Goal: Information Seeking & Learning: Check status

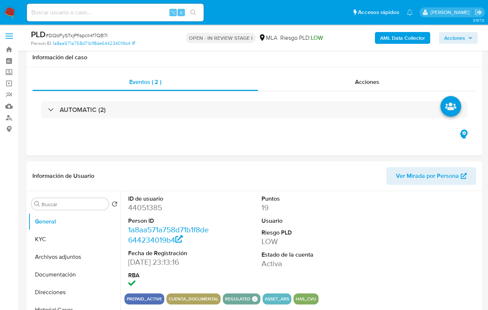
select select "10"
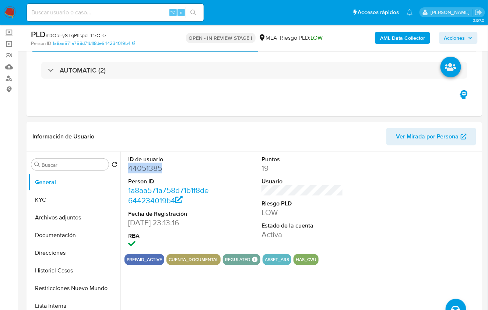
scroll to position [39, 0]
click at [67, 192] on button "KYC" at bounding box center [71, 200] width 86 height 18
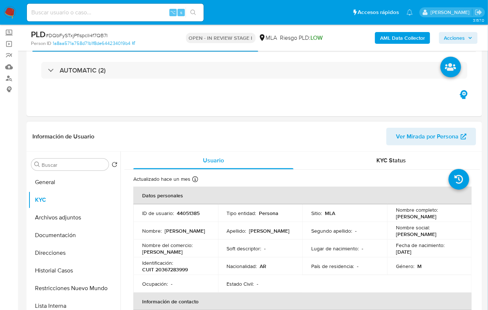
click at [173, 274] on td "Identificación : CUIT 20367283999" at bounding box center [175, 267] width 85 height 18
click at [176, 269] on p "CUIT 20367283999" at bounding box center [165, 269] width 46 height 7
copy p "20367283999"
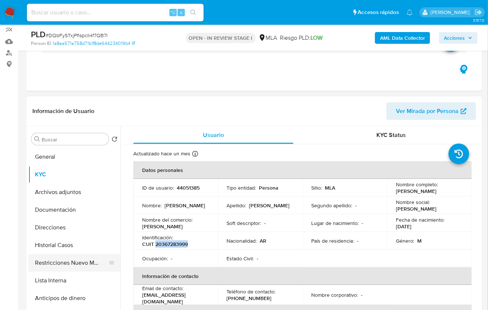
click at [83, 258] on button "Restricciones Nuevo Mundo" at bounding box center [71, 263] width 86 height 18
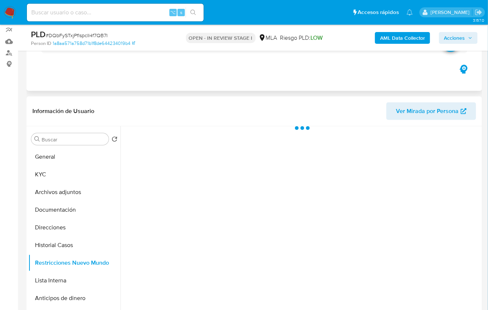
scroll to position [182, 0]
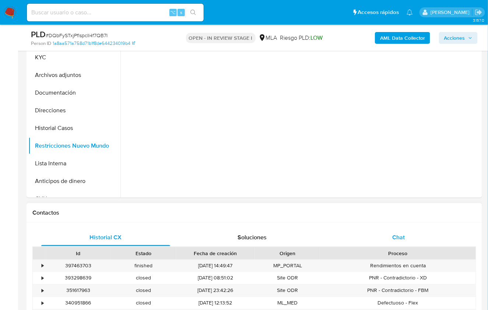
click at [391, 227] on div "Historial CX Soluciones Chat Id Estado Fecha de creación Origen Proceso • 39746…" at bounding box center [255, 294] width 456 height 142
click at [406, 237] on div "Chat" at bounding box center [398, 238] width 129 height 18
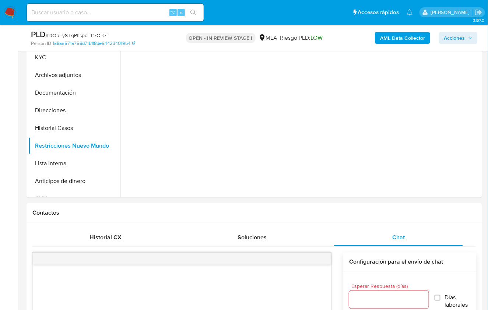
click at [396, 38] on b "AML Data Collector" at bounding box center [402, 38] width 45 height 12
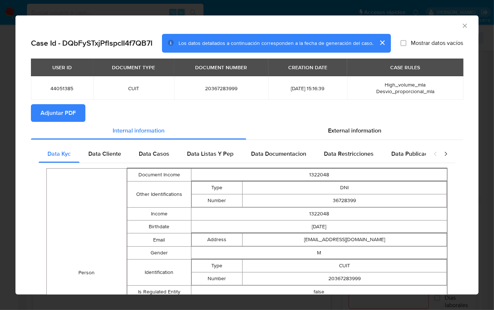
click at [63, 108] on span "Adjuntar PDF" at bounding box center [58, 113] width 35 height 16
click at [462, 31] on div "AML Data Collector" at bounding box center [246, 24] width 463 height 18
click at [463, 28] on icon "Cerrar ventana" at bounding box center [465, 26] width 4 height 4
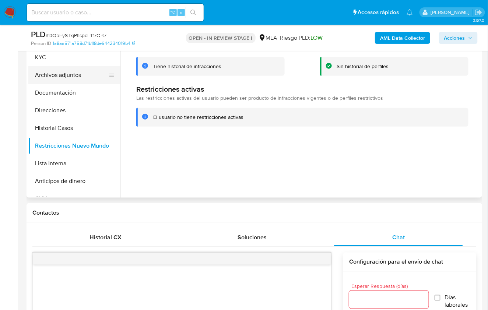
click at [78, 79] on button "Archivos adjuntos" at bounding box center [71, 75] width 86 height 18
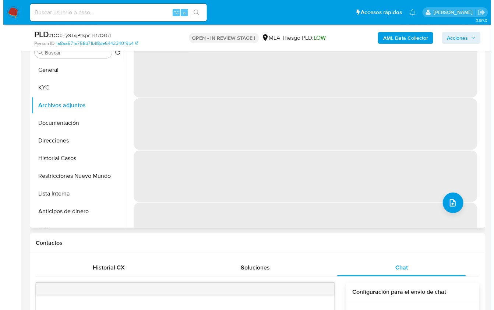
scroll to position [140, 0]
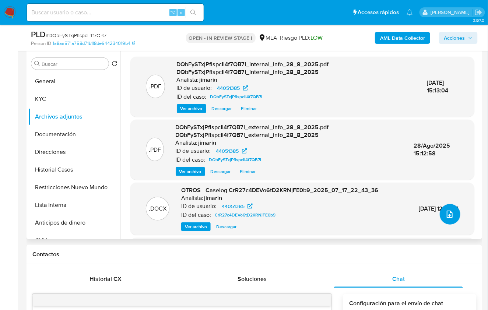
click at [453, 217] on button "upload-file" at bounding box center [450, 214] width 21 height 21
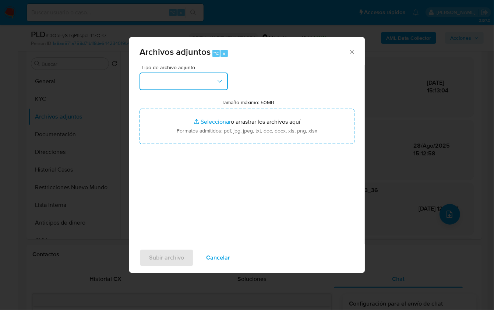
click at [177, 87] on button "button" at bounding box center [184, 82] width 88 height 18
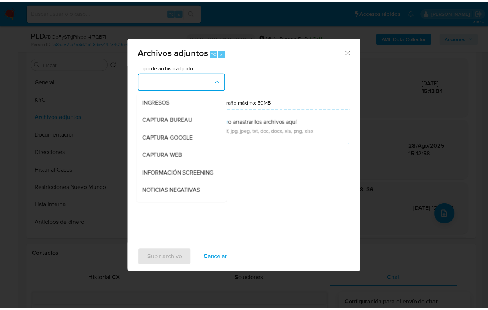
scroll to position [119, 0]
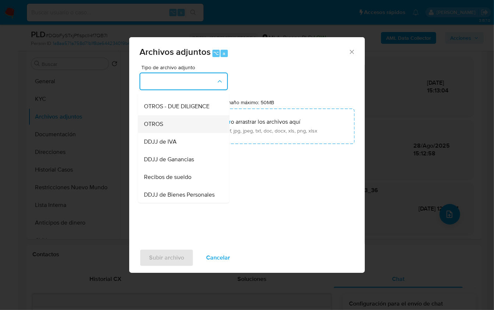
click at [167, 133] on div "OTROS" at bounding box center [181, 124] width 75 height 18
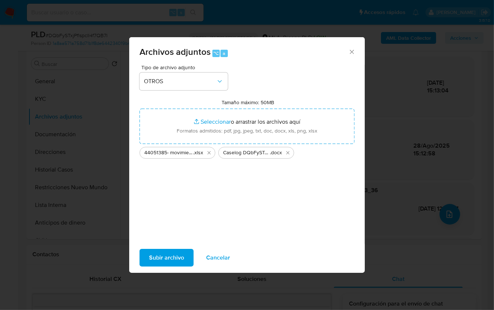
click at [155, 254] on span "Subir archivo" at bounding box center [166, 258] width 35 height 16
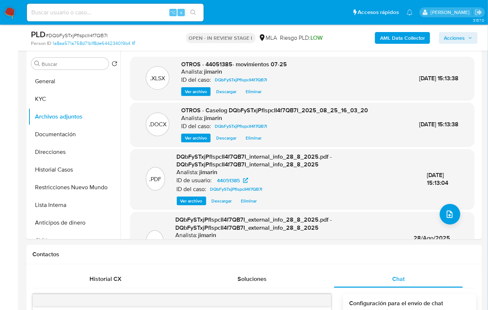
click at [476, 38] on button "Acciones" at bounding box center [458, 38] width 39 height 12
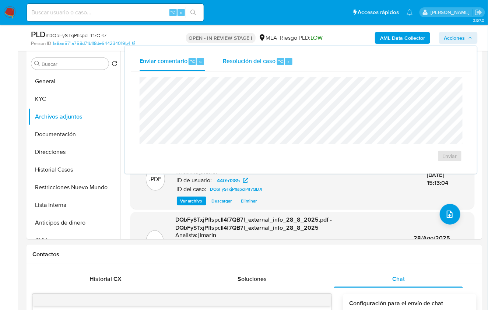
click at [259, 66] on div "Resolución del caso ⌥ r" at bounding box center [258, 61] width 70 height 19
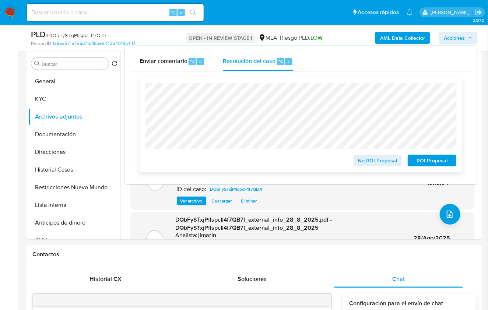
click at [368, 158] on span "No ROI Proposal" at bounding box center [378, 160] width 38 height 10
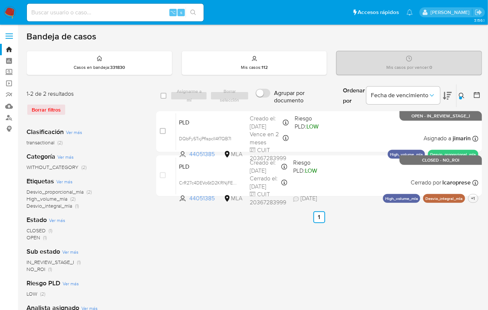
click at [462, 99] on button at bounding box center [463, 95] width 12 height 9
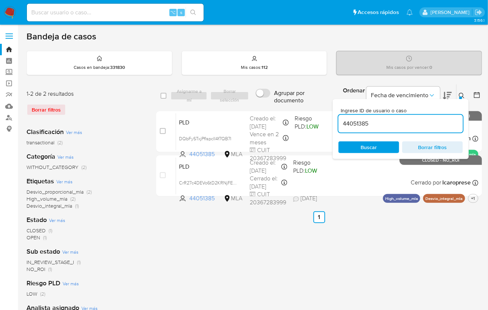
click at [438, 119] on input "44051385" at bounding box center [401, 124] width 125 height 10
type input "318087720"
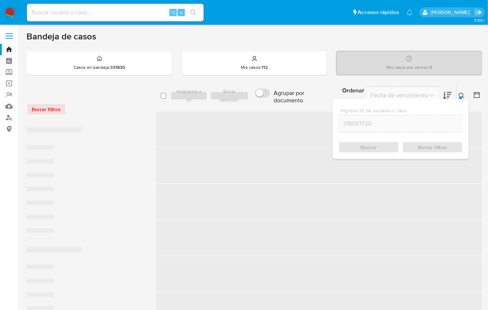
click at [461, 94] on icon at bounding box center [462, 96] width 6 height 6
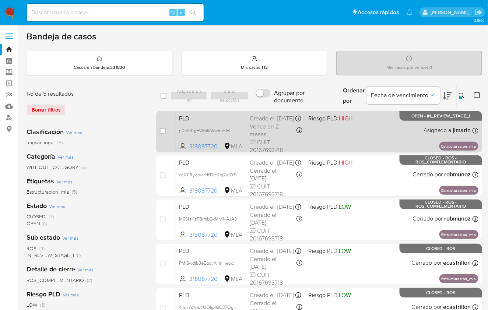
click at [370, 134] on div "PLD n0cXf0gEVA5kIWw5rrKMTQzZ 318087720 MLA Riesgo PLD: HIGH Creado el: 12/08/20…" at bounding box center [327, 131] width 302 height 37
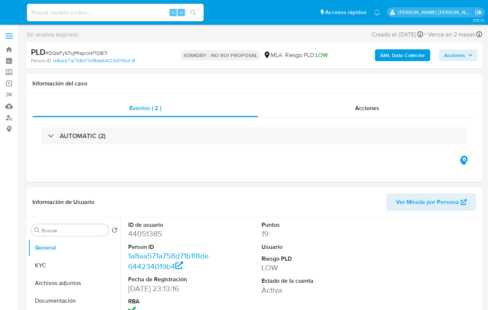
select select "10"
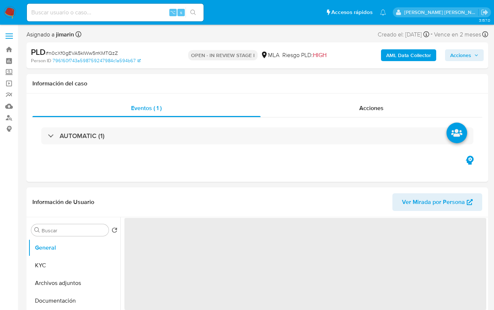
select select "10"
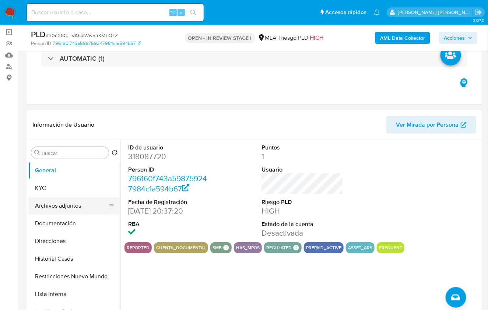
click at [66, 206] on button "Archivos adjuntos" at bounding box center [71, 206] width 86 height 18
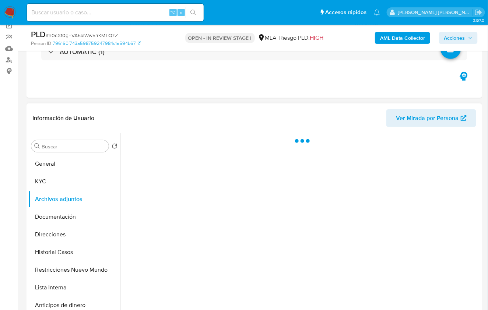
scroll to position [97, 0]
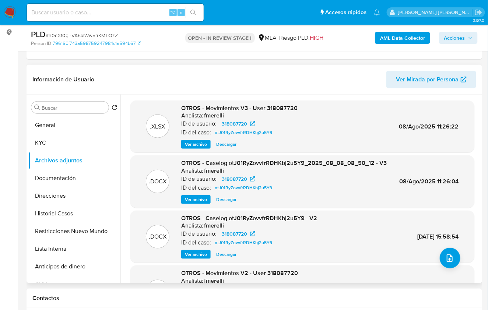
click at [187, 203] on div ".DOCX OTROS - Caselog otJ01RyZovvfrRDHKbj2u5Y9_2025_08_08_08_50_12 - V3 Analist…" at bounding box center [302, 181] width 344 height 52
click at [188, 202] on span "Ver archivo" at bounding box center [196, 199] width 22 height 7
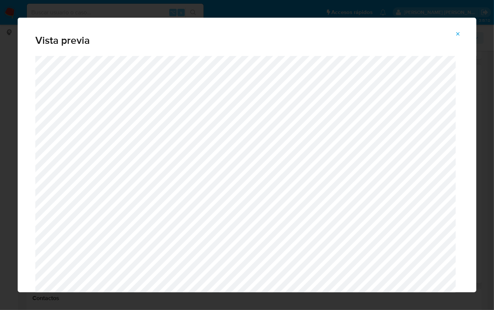
click at [148, 4] on div "Vista previa" at bounding box center [247, 155] width 494 height 310
click at [458, 35] on icon "Attachment preview" at bounding box center [458, 34] width 6 height 6
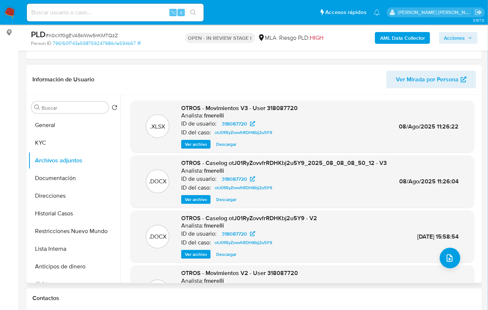
click at [94, 34] on span "# n0cXf0gEVA5kIWw5rrKMTQzZ" at bounding box center [82, 35] width 72 height 7
copy span "n0cXf0gEVA5kIWw5rrKMTQzZ"
click at [57, 141] on button "KYC" at bounding box center [71, 143] width 86 height 18
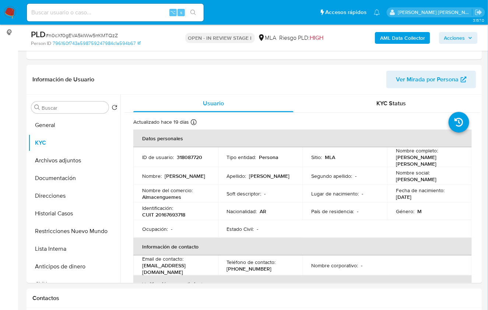
click at [185, 154] on p "318087720" at bounding box center [189, 157] width 25 height 7
copy p "318087720"
click at [164, 214] on p "CUIT 20167693718" at bounding box center [163, 214] width 43 height 7
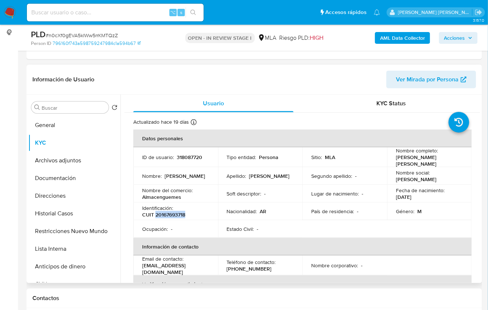
copy p "20167693718"
click at [61, 230] on button "Restricciones Nuevo Mundo" at bounding box center [71, 232] width 86 height 18
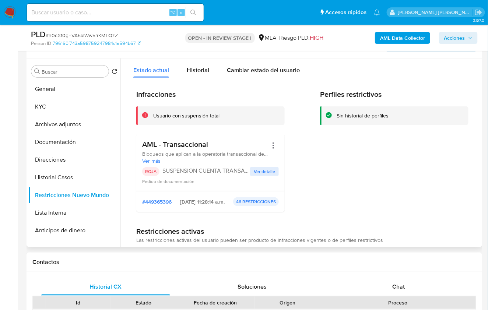
scroll to position [94, 0]
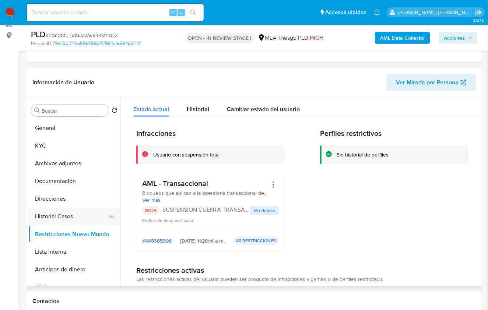
click at [70, 216] on button "Historial Casos" at bounding box center [71, 217] width 86 height 18
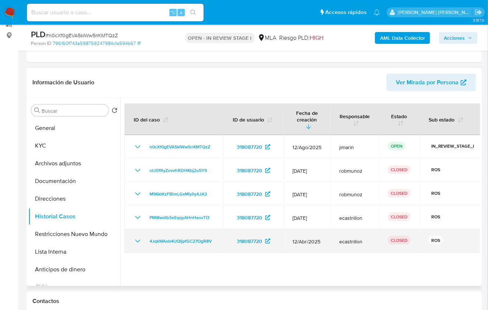
click at [136, 237] on icon "Mostrar/Ocultar" at bounding box center [137, 241] width 9 height 9
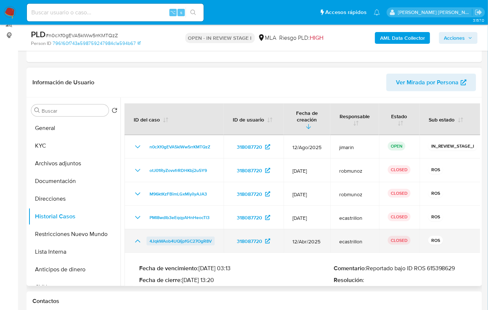
click at [201, 237] on span "4JqkWAob4UQIjpfGC27OgR8V" at bounding box center [181, 241] width 62 height 9
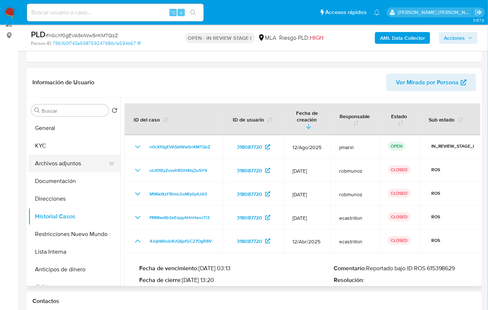
click at [84, 166] on button "Archivos adjuntos" at bounding box center [71, 164] width 86 height 18
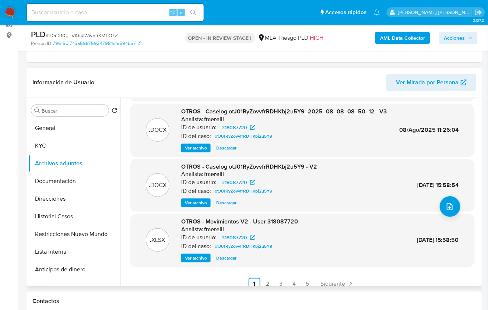
scroll to position [62, 0]
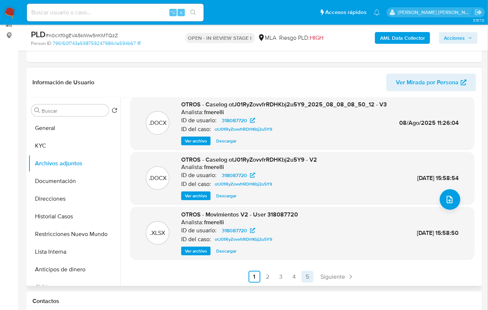
click at [306, 275] on link "5" at bounding box center [308, 277] width 12 height 12
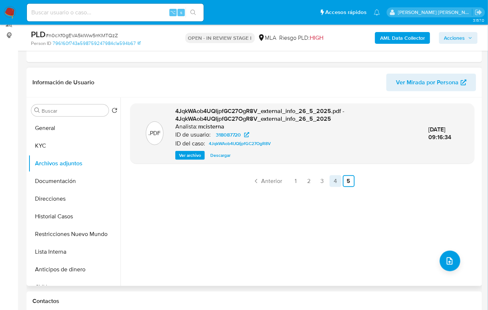
click at [332, 182] on link "4" at bounding box center [336, 181] width 12 height 12
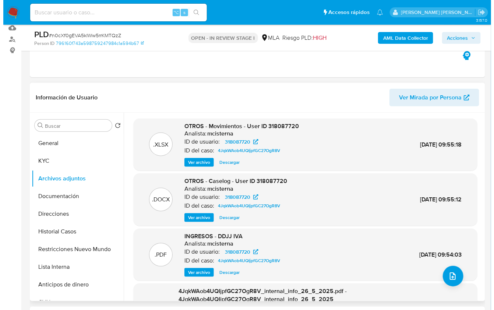
scroll to position [123, 0]
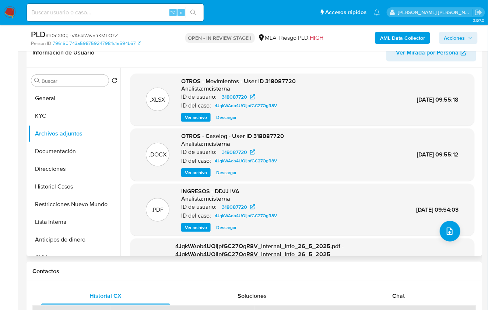
click at [200, 173] on span "Ver archivo" at bounding box center [196, 172] width 22 height 7
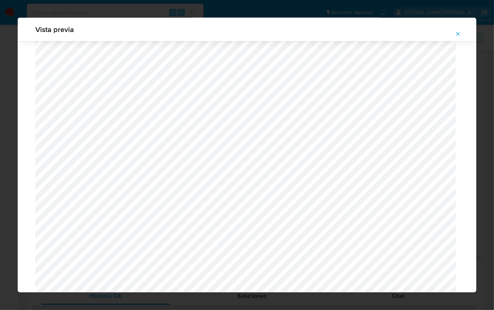
scroll to position [669, 0]
click at [457, 31] on icon "Attachment preview" at bounding box center [458, 34] width 6 height 6
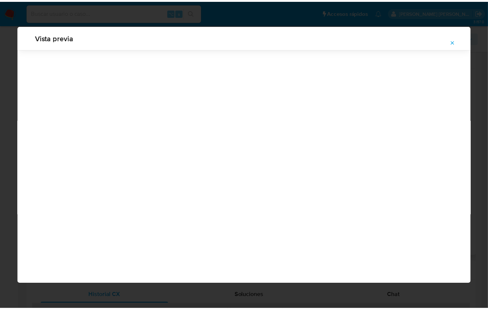
scroll to position [0, 0]
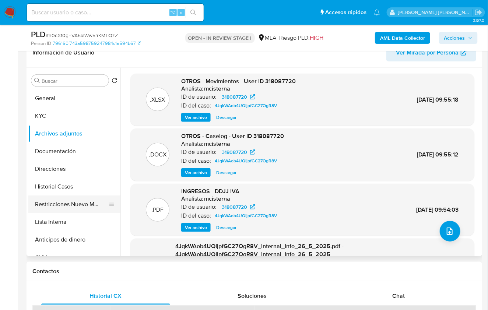
click at [91, 201] on button "Restricciones Nuevo Mundo" at bounding box center [71, 205] width 86 height 18
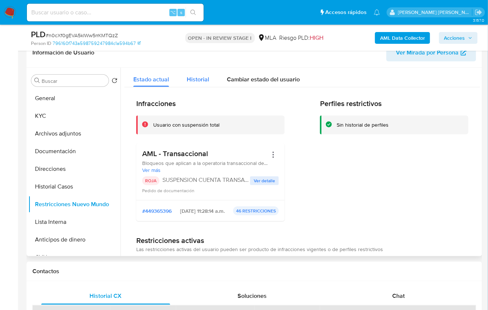
click at [201, 77] on span "Historial" at bounding box center [198, 79] width 22 height 8
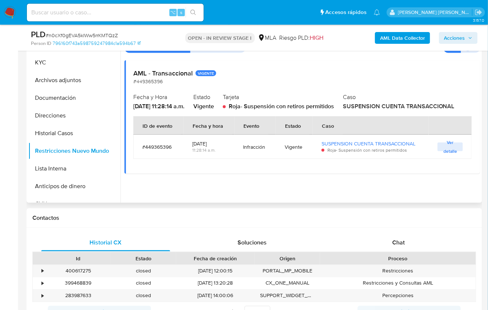
scroll to position [174, 0]
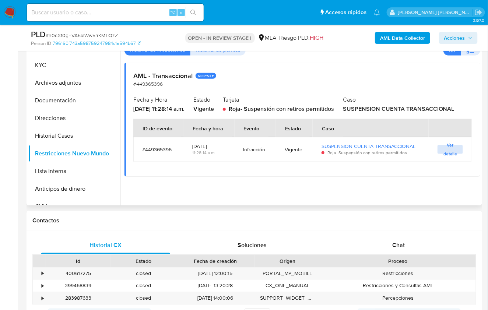
click at [442, 153] on span "Ver detalle" at bounding box center [450, 149] width 18 height 7
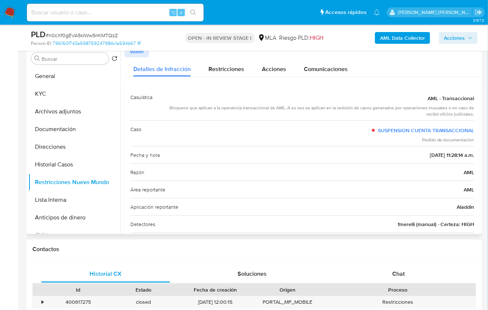
scroll to position [131, 0]
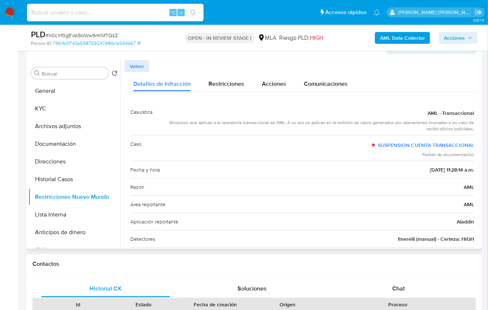
click at [141, 61] on span "Volver" at bounding box center [137, 66] width 14 height 10
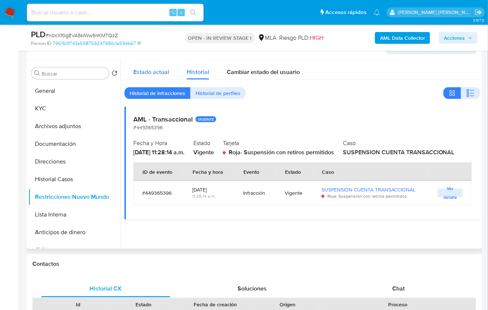
click at [149, 70] on span "Estado actual" at bounding box center [151, 72] width 36 height 8
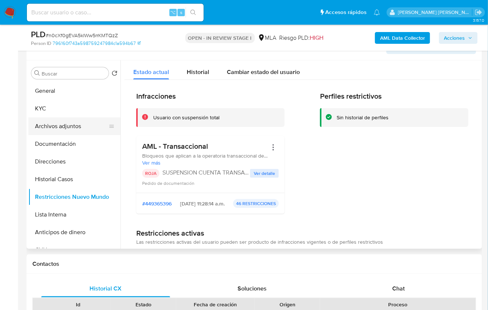
click at [39, 123] on button "Archivos adjuntos" at bounding box center [71, 127] width 86 height 18
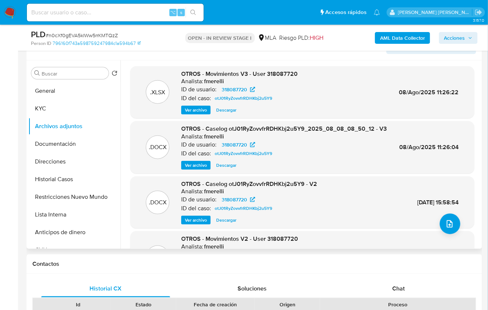
click at [199, 166] on span "Ver archivo" at bounding box center [196, 165] width 22 height 7
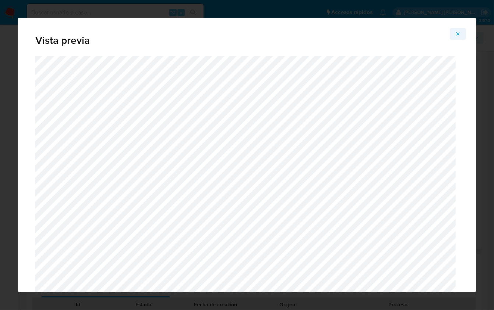
click at [457, 37] on span "Attachment preview" at bounding box center [458, 34] width 6 height 10
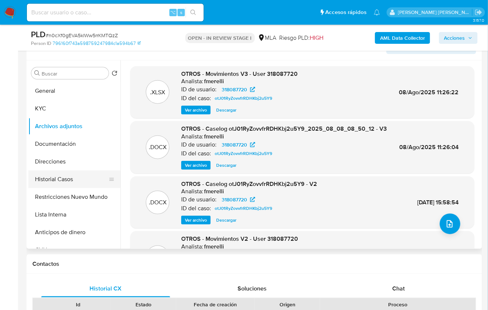
click at [69, 180] on button "Historial Casos" at bounding box center [71, 180] width 86 height 18
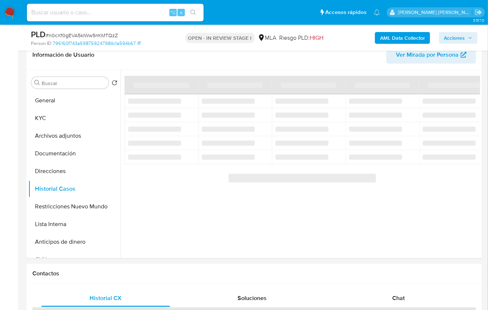
scroll to position [119, 0]
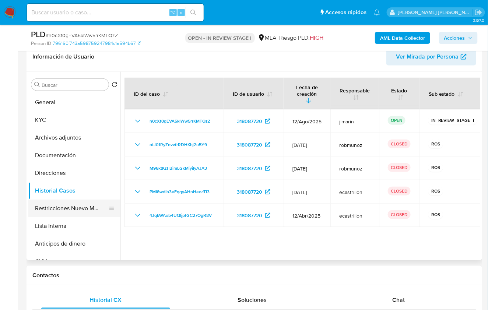
click at [80, 210] on button "Restricciones Nuevo Mundo" at bounding box center [71, 209] width 86 height 18
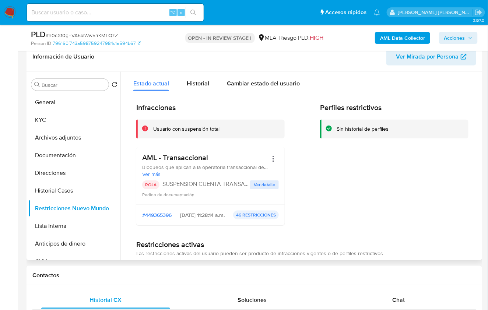
drag, startPoint x: 216, startPoint y: 214, endPoint x: 248, endPoint y: 215, distance: 31.3
click at [248, 215] on div "#449365396 2025-08-08 - 11:28:14 a.m. 46 RESTRICCIONES" at bounding box center [210, 215] width 137 height 9
click at [225, 214] on span "2025-08-08 - 11:28:14 a.m." at bounding box center [202, 215] width 45 height 7
drag, startPoint x: 216, startPoint y: 214, endPoint x: 278, endPoint y: 215, distance: 62.3
click at [278, 215] on div "#449365396 2025-08-08 - 11:28:14 a.m. 46 RESTRICCIONES" at bounding box center [210, 214] width 148 height 21
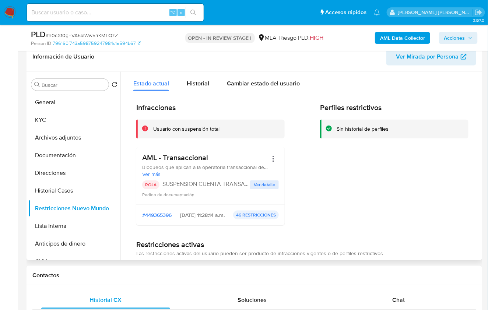
drag, startPoint x: 134, startPoint y: 102, endPoint x: 277, endPoint y: 232, distance: 193.5
click at [64, 122] on button "KYC" at bounding box center [71, 120] width 86 height 18
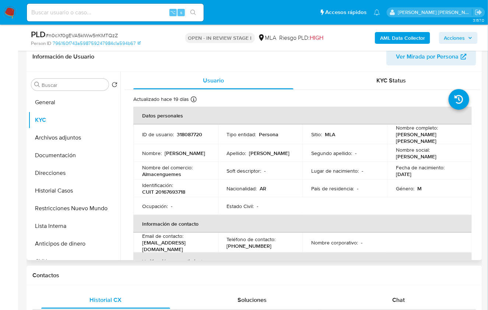
click at [189, 127] on td "ID de usuario : 318087720" at bounding box center [175, 135] width 85 height 20
click at [190, 131] on p "318087720" at bounding box center [189, 134] width 25 height 7
copy p "318087720"
click at [65, 138] on button "Archivos adjuntos" at bounding box center [71, 138] width 86 height 18
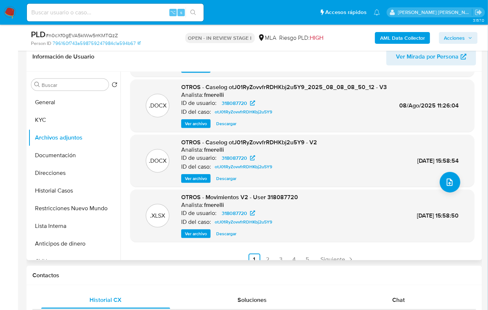
scroll to position [62, 0]
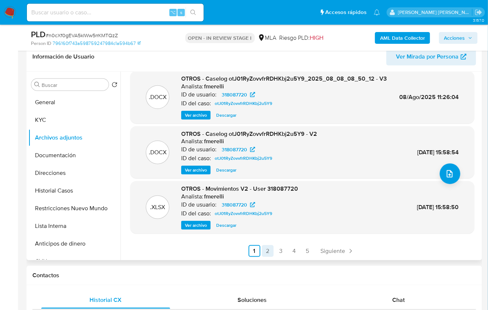
click at [288, 250] on link "4" at bounding box center [294, 251] width 12 height 12
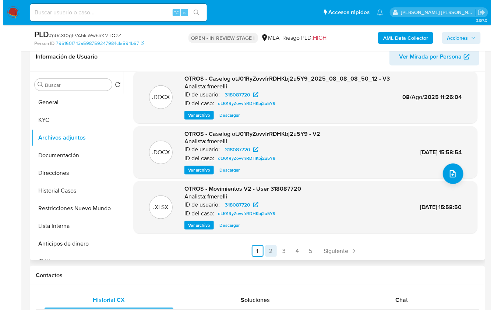
scroll to position [0, 0]
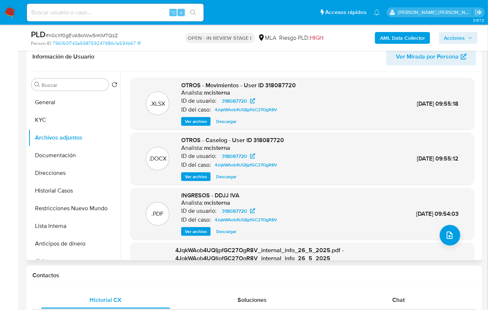
click at [198, 180] on span "Ver archivo" at bounding box center [196, 176] width 22 height 7
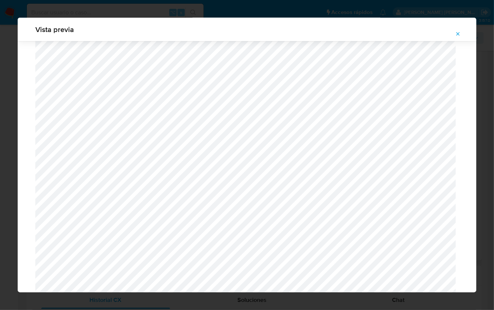
scroll to position [704, 0]
click at [457, 33] on icon "Attachment preview" at bounding box center [458, 34] width 6 height 6
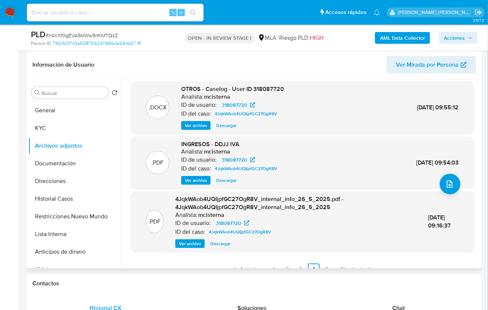
scroll to position [70, 0]
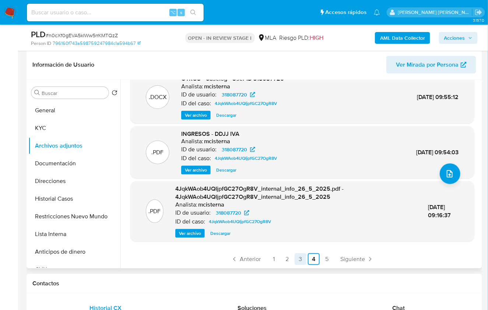
click at [299, 260] on link "3" at bounding box center [301, 259] width 12 height 12
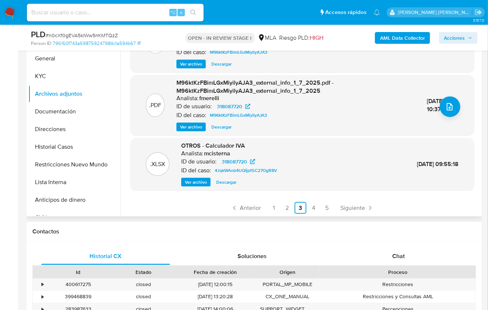
scroll to position [85, 0]
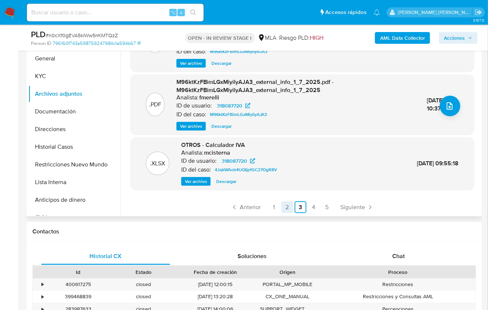
click at [288, 207] on link "2" at bounding box center [287, 208] width 12 height 12
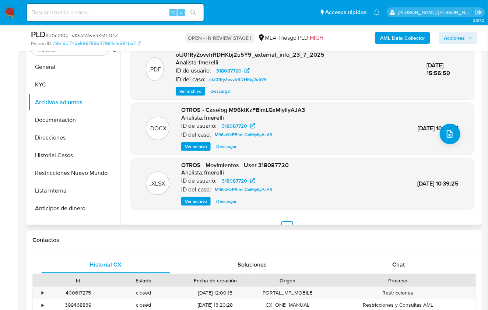
scroll to position [65, 0]
click at [200, 149] on span "Ver archivo" at bounding box center [196, 147] width 22 height 7
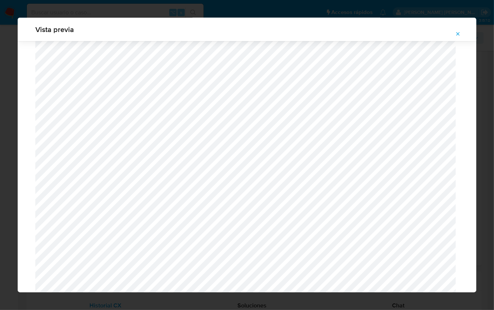
scroll to position [749, 0]
click at [457, 35] on icon "Attachment preview" at bounding box center [458, 34] width 6 height 6
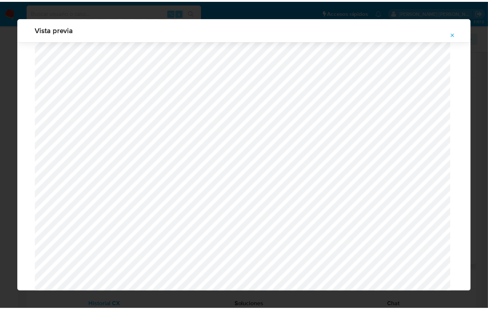
scroll to position [0, 0]
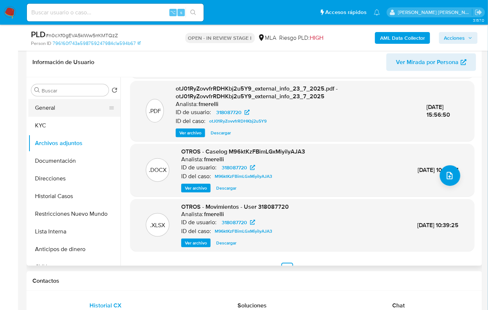
click at [77, 112] on button "General" at bounding box center [71, 108] width 86 height 18
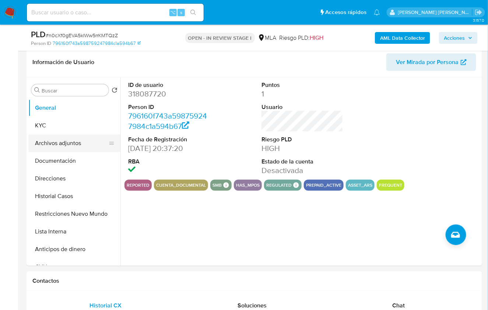
click at [69, 146] on button "Archivos adjuntos" at bounding box center [71, 143] width 86 height 18
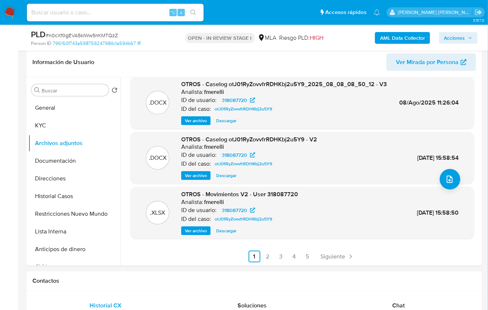
scroll to position [62, 0]
click at [271, 254] on link "2" at bounding box center [268, 257] width 12 height 12
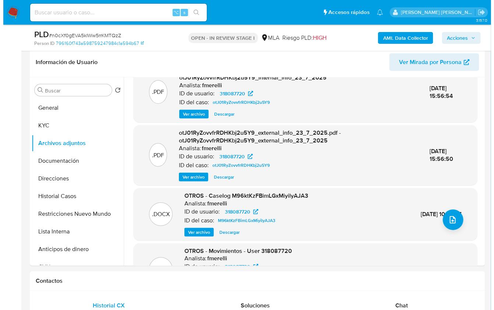
scroll to position [21, 0]
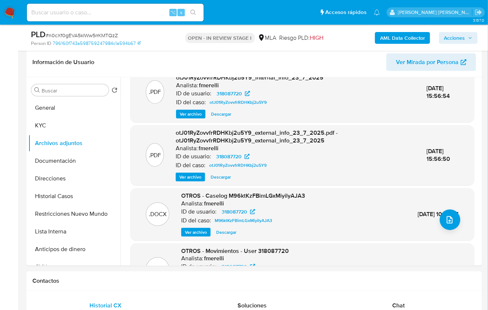
click at [203, 236] on div ".DOCX OTROS - Caselog M96ktKzFBimLGxMiyilyAJA3 Analista: fmerelli ID de usuario…" at bounding box center [302, 214] width 344 height 52
click at [203, 234] on span "Ver archivo" at bounding box center [196, 232] width 22 height 7
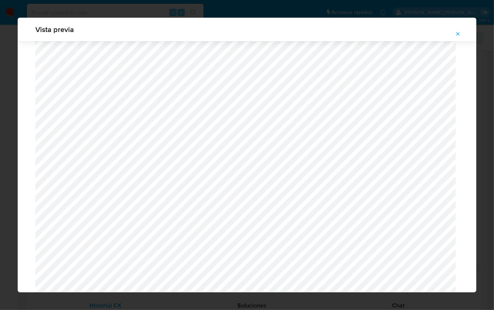
scroll to position [1874, 0]
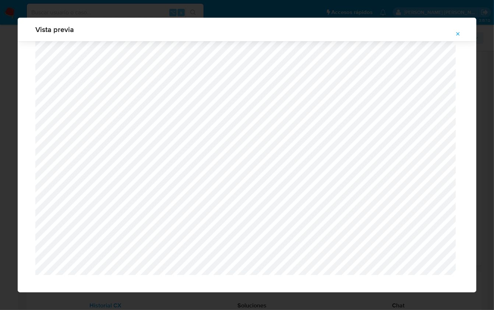
click at [459, 34] on icon "Attachment preview" at bounding box center [458, 34] width 6 height 6
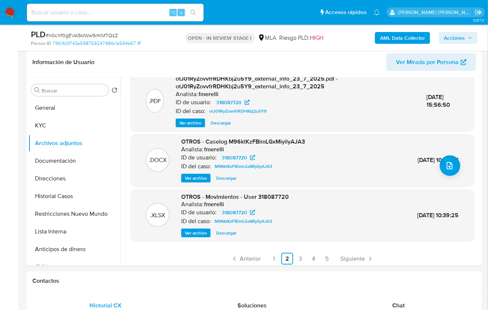
scroll to position [78, 0]
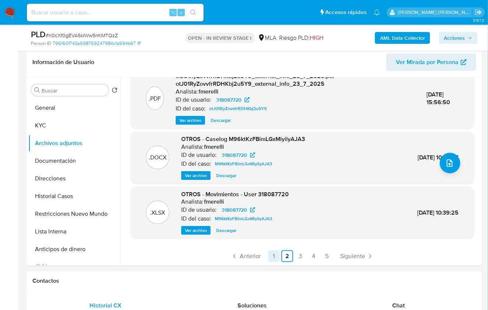
click at [274, 254] on link "1" at bounding box center [274, 257] width 12 height 12
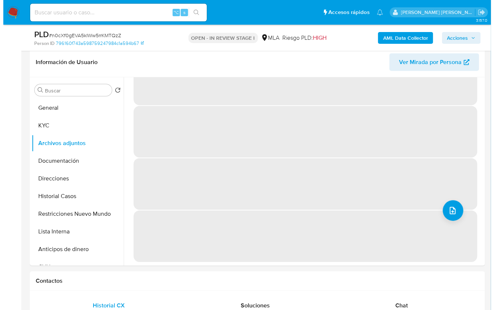
scroll to position [0, 0]
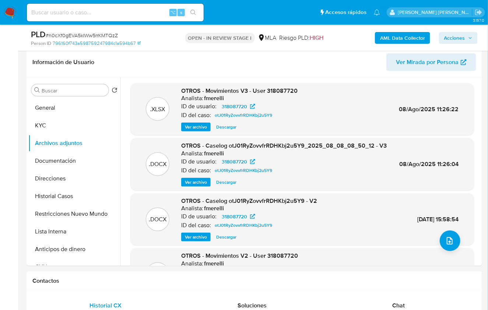
click at [201, 182] on span "Ver archivo" at bounding box center [196, 182] width 22 height 7
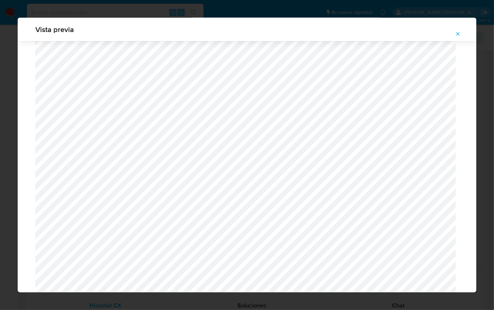
scroll to position [770, 0]
click at [457, 34] on icon "Attachment preview" at bounding box center [458, 34] width 6 height 6
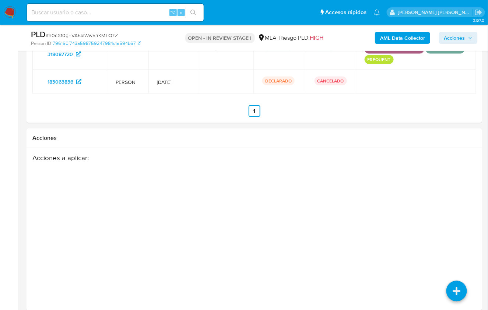
scroll to position [1127, 0]
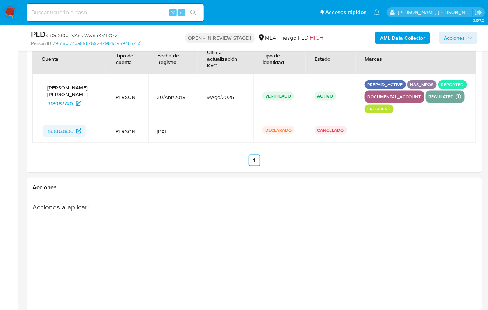
click at [62, 125] on span "183063836" at bounding box center [61, 131] width 26 height 12
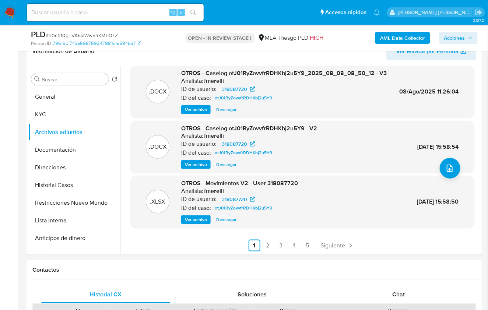
scroll to position [0, 0]
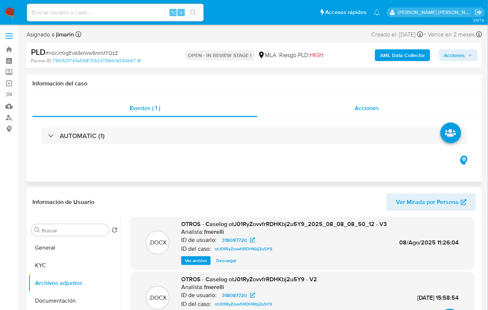
click at [354, 109] on div "Acciones" at bounding box center [367, 108] width 219 height 18
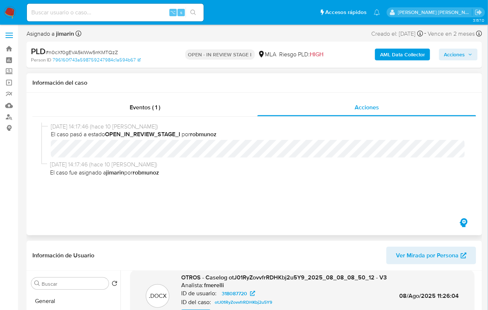
scroll to position [1, 0]
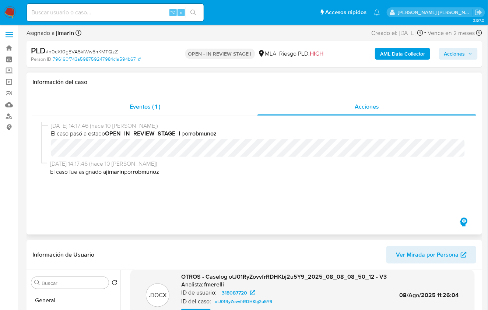
click at [137, 106] on span "Eventos ( 1 )" at bounding box center [145, 106] width 31 height 8
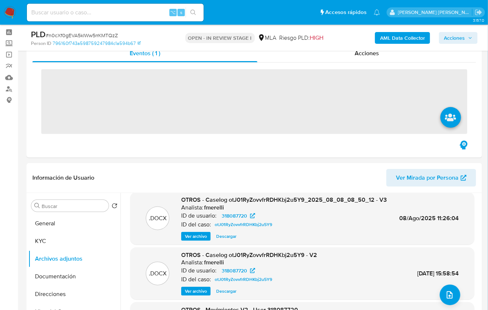
scroll to position [121, 0]
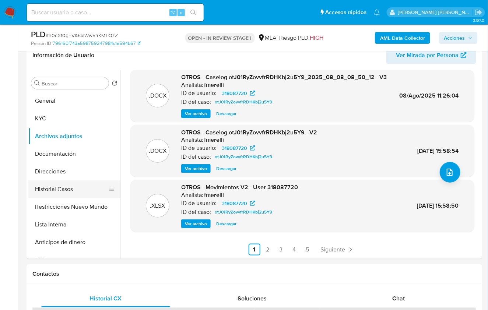
click at [73, 186] on button "Historial Casos" at bounding box center [71, 190] width 86 height 18
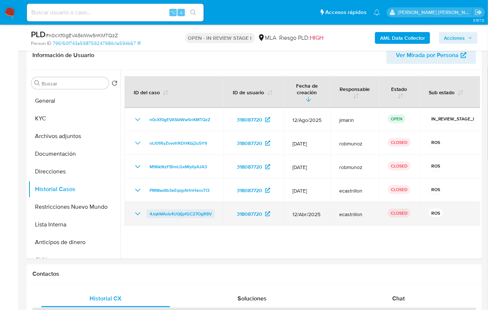
click at [203, 210] on span "4JqkWAob4UQIjpfGC27OgR8V" at bounding box center [181, 214] width 62 height 9
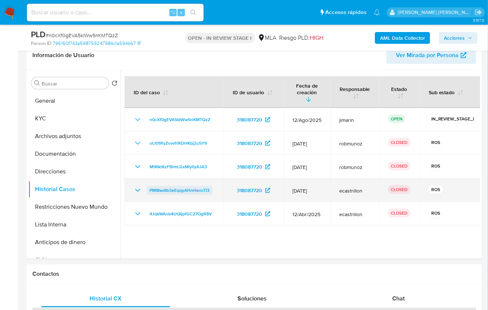
click at [178, 186] on span "PMI8wdIb3eEqqyAHnHeocTl3" at bounding box center [180, 190] width 60 height 9
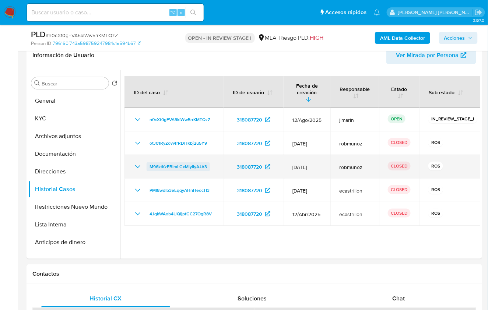
click at [183, 162] on span "M96ktKzFBimLGxMiyilyAJA3" at bounding box center [178, 166] width 57 height 9
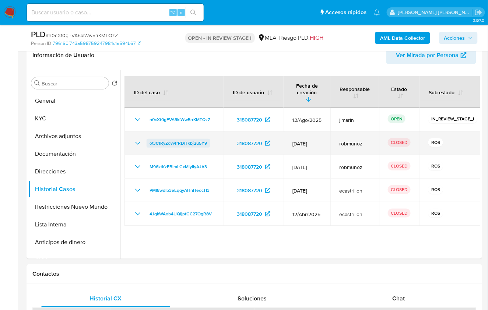
click at [178, 139] on span "otJ01RyZovvfrRDHKbj2u5Y9" at bounding box center [178, 143] width 57 height 9
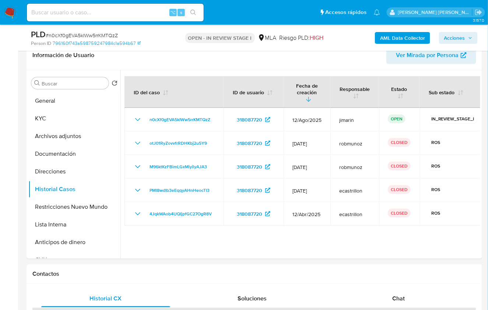
click at [315, 258] on div at bounding box center [300, 164] width 360 height 189
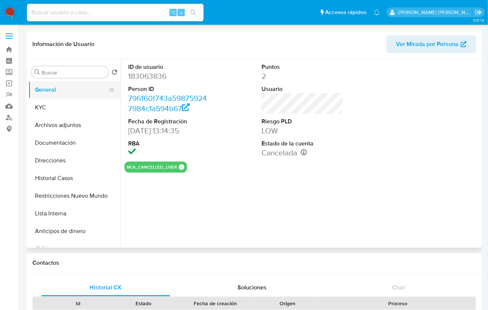
click at [57, 88] on button "General" at bounding box center [71, 90] width 86 height 18
select select "10"
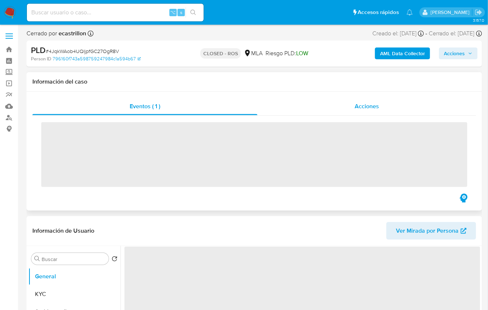
click at [361, 110] on span "Acciones" at bounding box center [367, 106] width 24 height 8
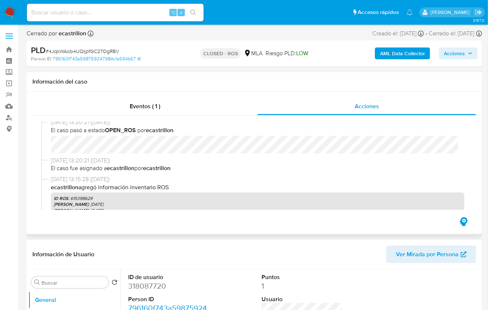
select select "10"
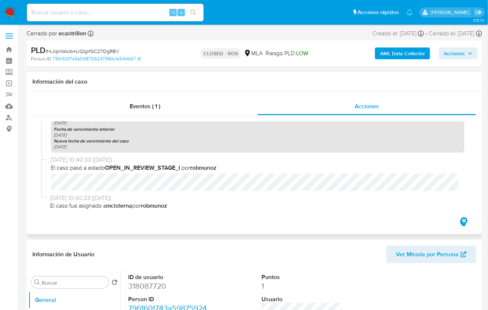
scroll to position [1664, 0]
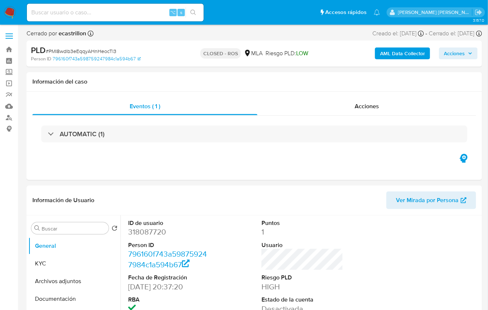
select select "10"
click at [141, 232] on dd "318087720" at bounding box center [169, 232] width 82 height 10
click at [371, 105] on span "Acciones" at bounding box center [367, 106] width 24 height 8
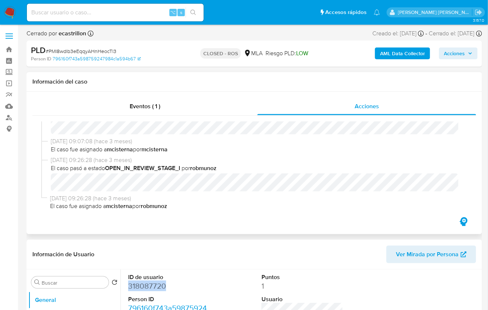
scroll to position [390, 0]
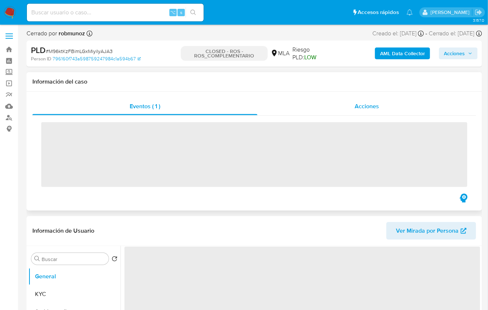
click at [360, 111] on div "Acciones" at bounding box center [367, 107] width 219 height 18
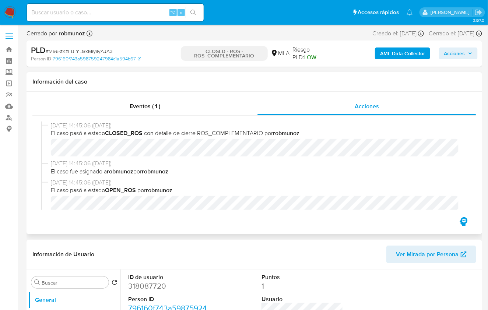
select select "10"
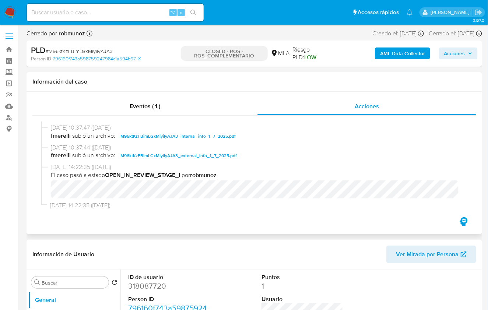
scroll to position [370, 0]
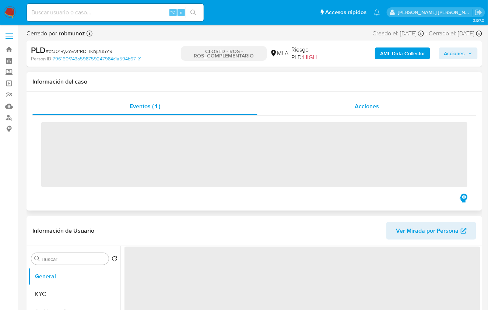
click at [370, 106] on span "Acciones" at bounding box center [367, 106] width 24 height 8
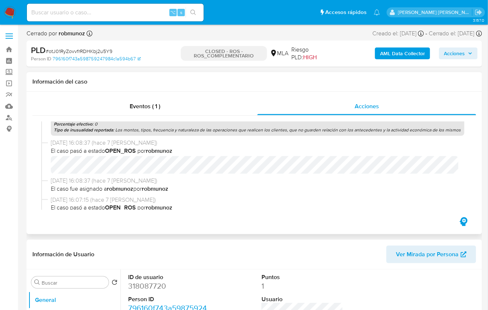
select select "10"
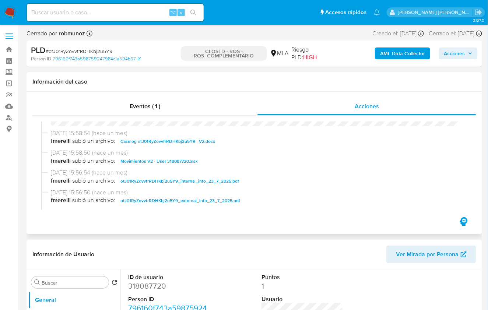
scroll to position [560, 0]
